Goal: Navigation & Orientation: Find specific page/section

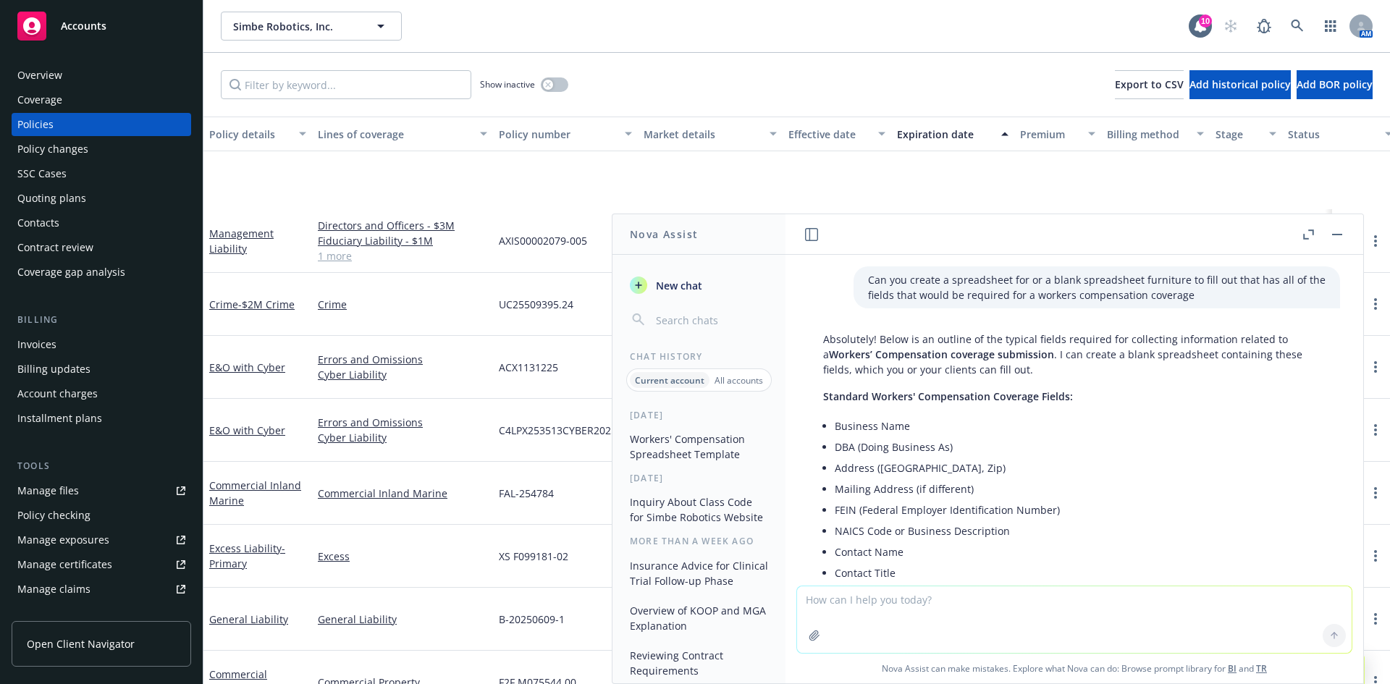
scroll to position [1391, 0]
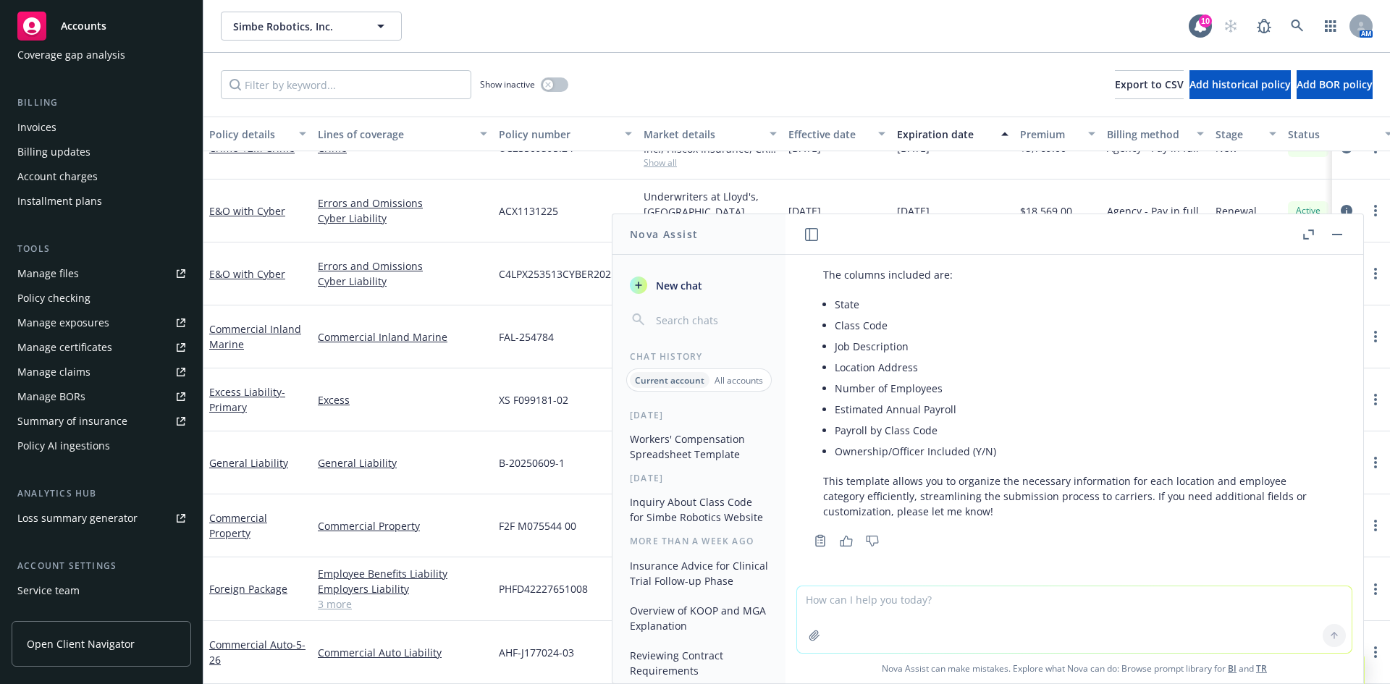
click at [1336, 242] on button "button" at bounding box center [1336, 234] width 17 height 17
